Goal: Find contact information: Find contact information

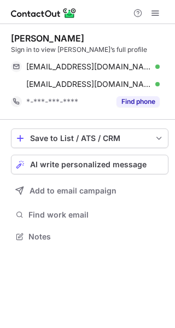
scroll to position [229, 175]
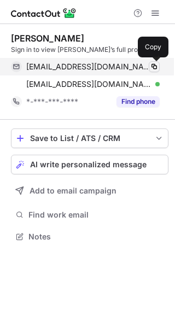
click at [154, 61] on button at bounding box center [154, 66] width 11 height 11
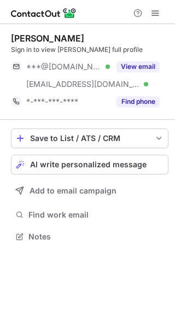
scroll to position [229, 175]
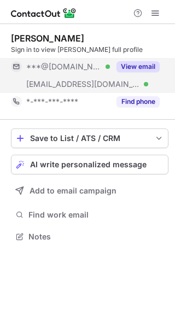
click at [149, 65] on button "View email" at bounding box center [138, 66] width 43 height 11
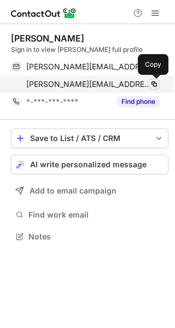
click at [153, 83] on span at bounding box center [154, 84] width 9 height 9
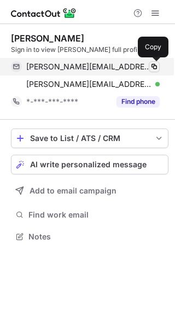
click at [155, 64] on span at bounding box center [154, 66] width 9 height 9
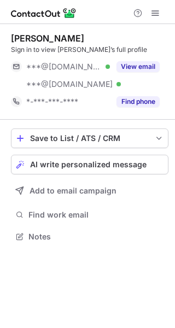
scroll to position [229, 175]
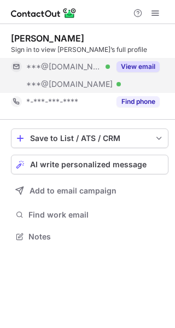
click at [149, 59] on div "View email" at bounding box center [135, 67] width 50 height 18
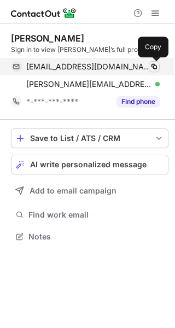
click at [154, 68] on span at bounding box center [154, 66] width 9 height 9
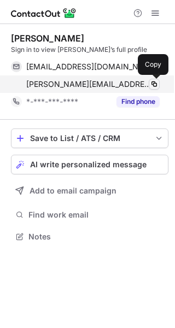
click at [154, 83] on span at bounding box center [154, 84] width 9 height 9
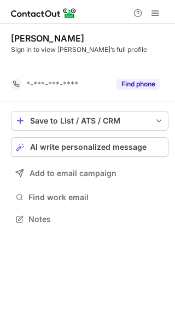
scroll to position [194, 175]
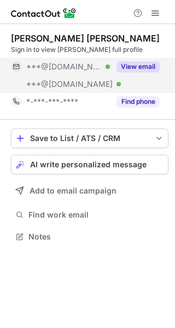
scroll to position [229, 175]
click at [143, 66] on button "View email" at bounding box center [138, 66] width 43 height 11
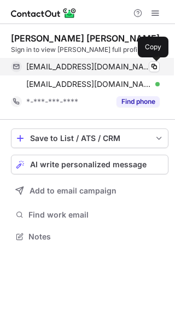
click at [160, 58] on div "eichinchanglim@gmail.com Verified Copy" at bounding box center [85, 67] width 149 height 18
click at [149, 66] on button at bounding box center [154, 66] width 11 height 11
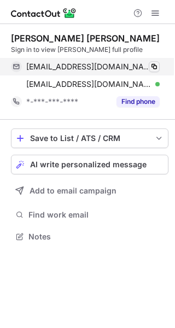
click at [154, 69] on span at bounding box center [154, 66] width 9 height 9
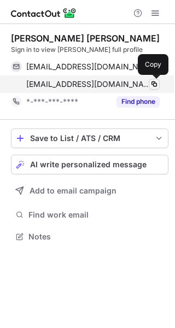
click at [154, 83] on span at bounding box center [154, 84] width 9 height 9
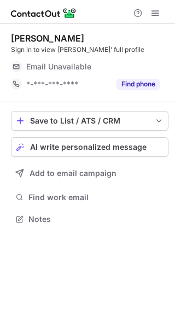
scroll to position [212, 175]
